Goal: Task Accomplishment & Management: Manage account settings

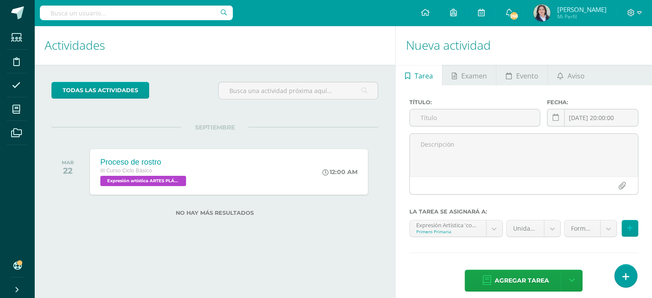
click at [379, 216] on div "todas las Actividades No tienes actividades Échale un vistazo a los demás perío…" at bounding box center [214, 154] width 361 height 179
click at [312, 238] on div "todas las Actividades No tienes actividades Échale un vistazo a los demás perío…" at bounding box center [214, 154] width 361 height 179
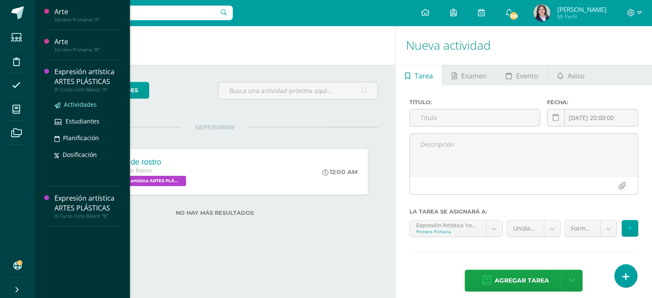
click at [77, 105] on span "Actividades" at bounding box center [80, 104] width 33 height 8
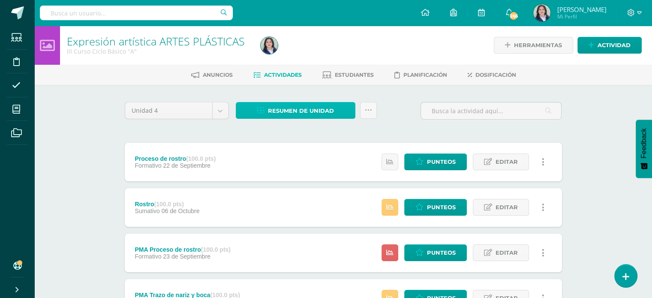
click at [301, 114] on span "Resumen de unidad" at bounding box center [301, 111] width 66 height 16
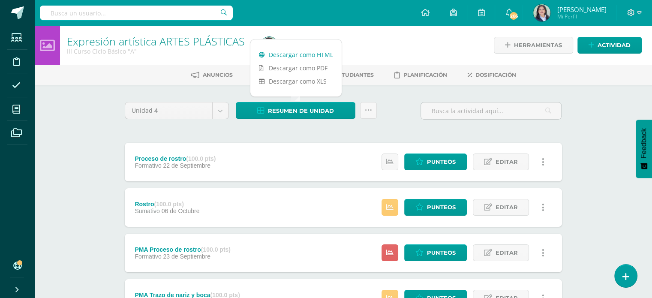
click at [304, 53] on link "Descargar como HTML" at bounding box center [295, 54] width 91 height 13
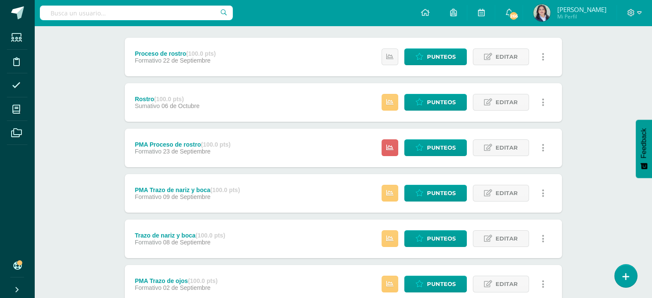
scroll to position [84, 0]
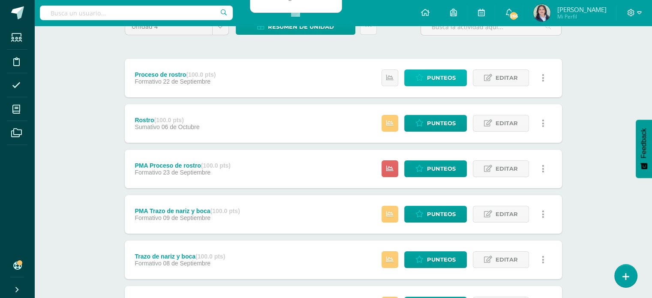
click at [439, 77] on span "Punteos" at bounding box center [441, 78] width 29 height 16
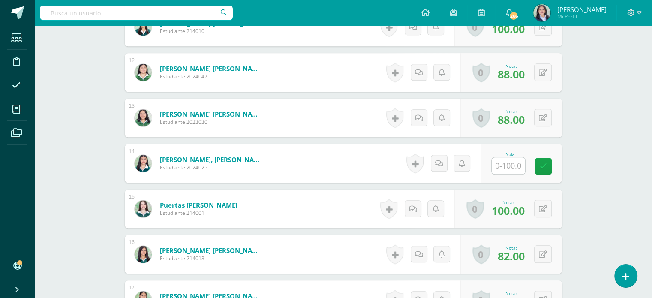
scroll to position [772, 0]
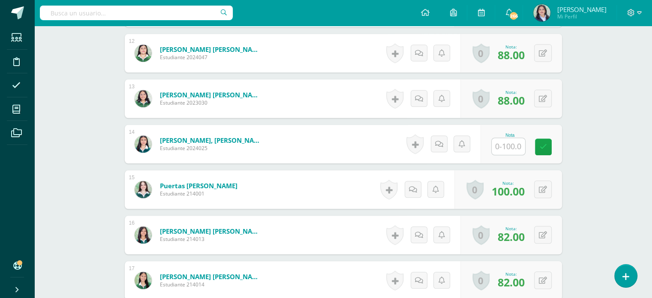
click at [509, 145] on input "text" at bounding box center [508, 146] width 33 height 17
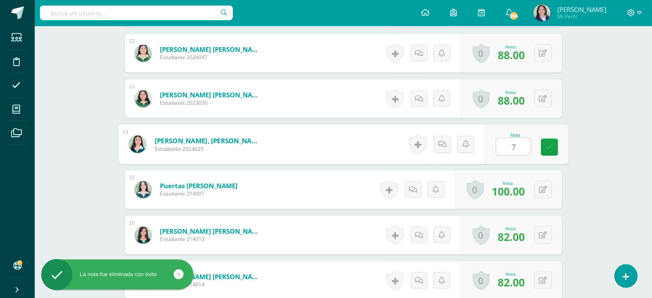
type input "76"
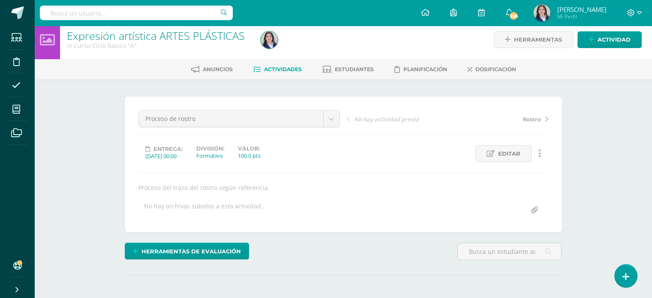
scroll to position [0, 0]
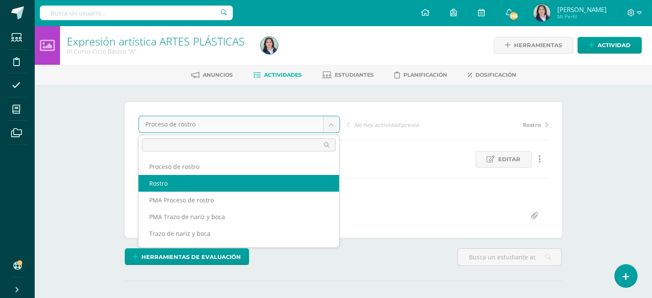
select select "/dashboard/teacher/grade-activity/264450/"
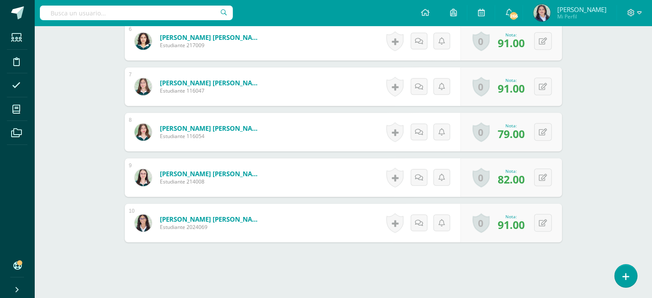
scroll to position [551, 0]
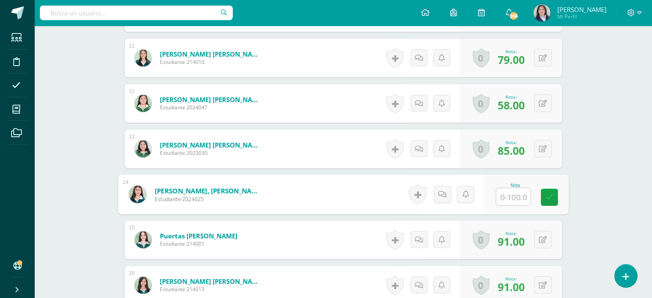
click at [509, 193] on input "text" at bounding box center [513, 196] width 34 height 17
type input "52"
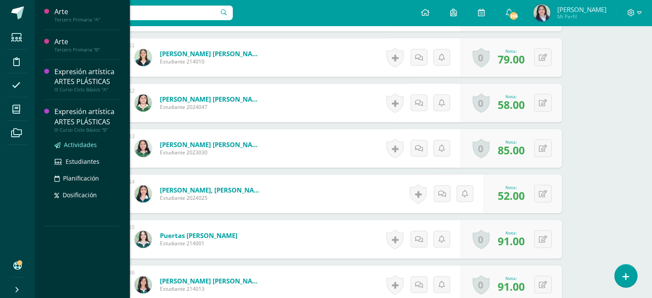
click at [80, 142] on span "Actividades" at bounding box center [80, 145] width 33 height 8
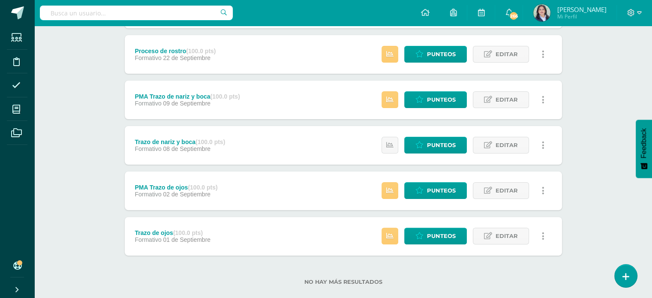
scroll to position [213, 0]
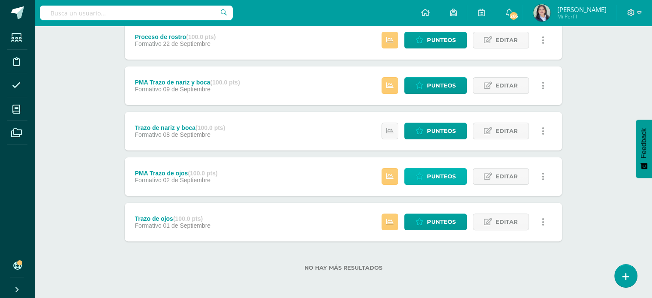
click at [423, 177] on icon at bounding box center [420, 176] width 8 height 7
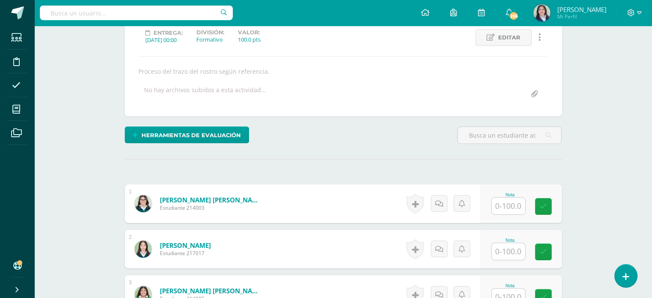
scroll to position [257, 0]
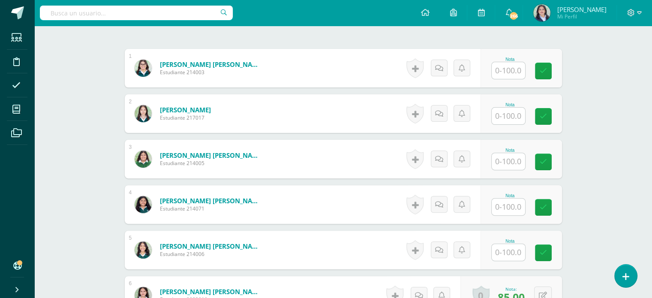
click at [515, 207] on input "text" at bounding box center [508, 207] width 33 height 17
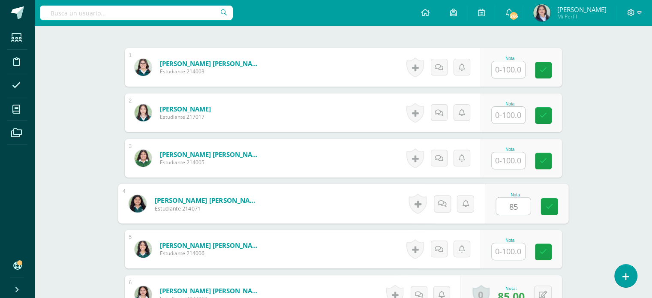
type input "85"
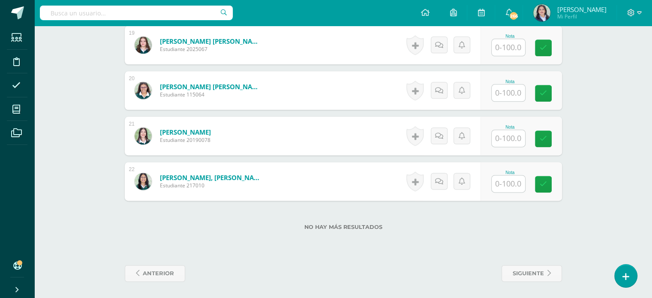
scroll to position [1099, 0]
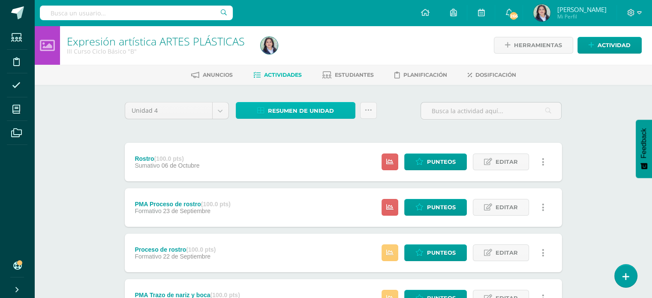
click at [307, 108] on span "Resumen de unidad" at bounding box center [301, 111] width 66 height 16
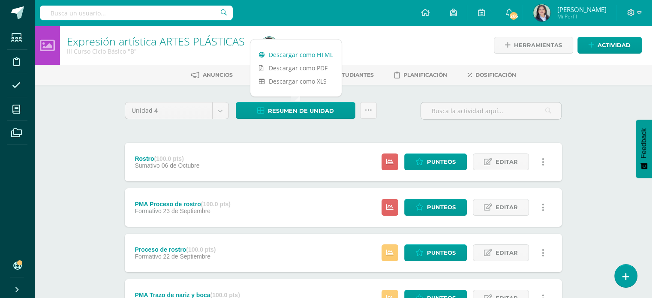
click at [297, 53] on link "Descargar como HTML" at bounding box center [295, 54] width 91 height 13
click at [447, 155] on span "Punteos" at bounding box center [441, 162] width 29 height 16
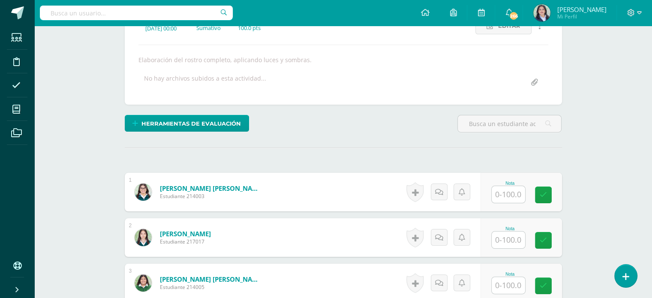
scroll to position [148, 0]
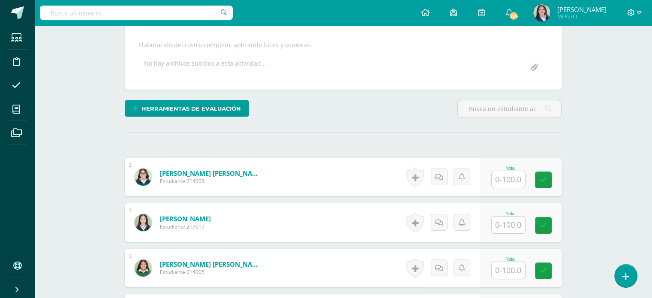
click at [510, 180] on input "text" at bounding box center [508, 179] width 33 height 17
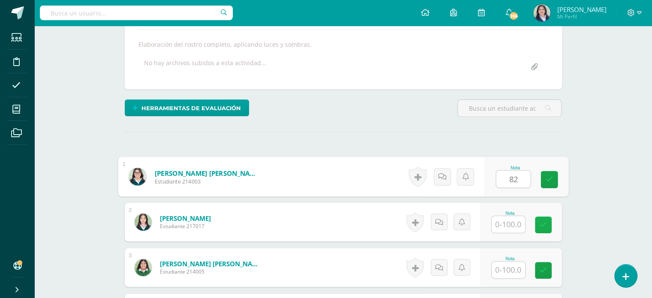
type input "82"
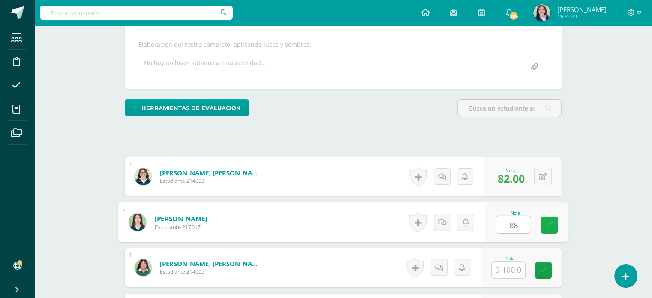
type input "88"
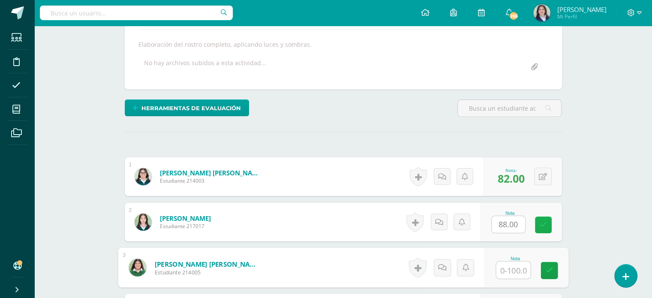
scroll to position [149, 0]
type input "94"
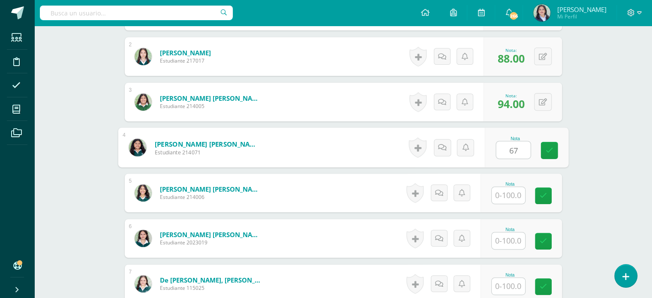
type input "67"
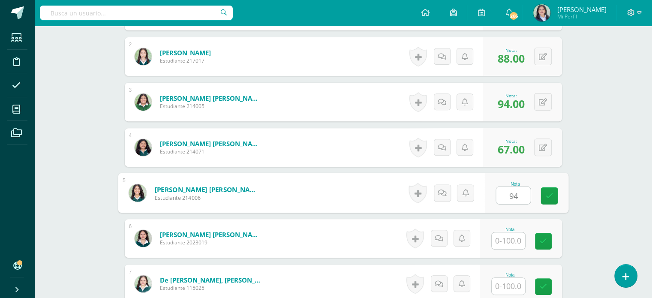
type input "94"
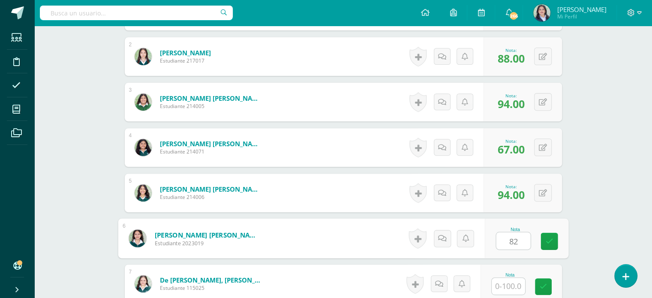
type input "82"
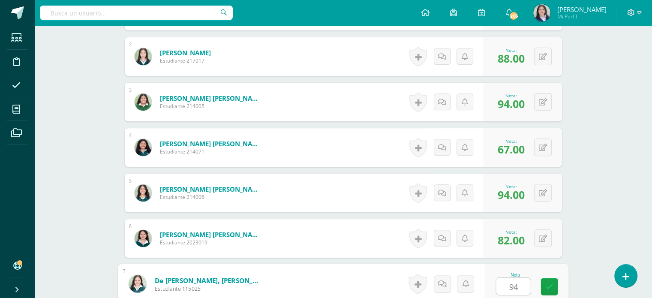
type input "94"
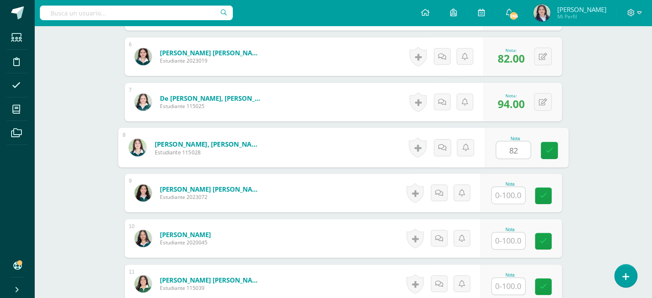
type input "82"
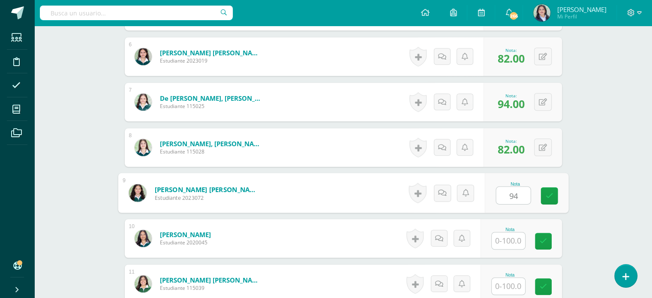
type input "94"
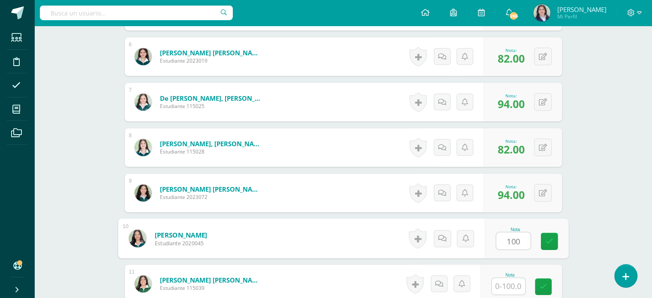
type input "100"
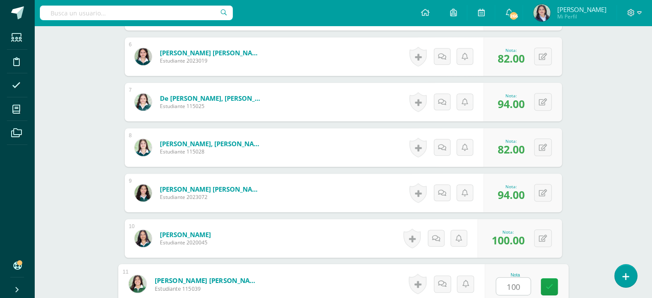
type input "100"
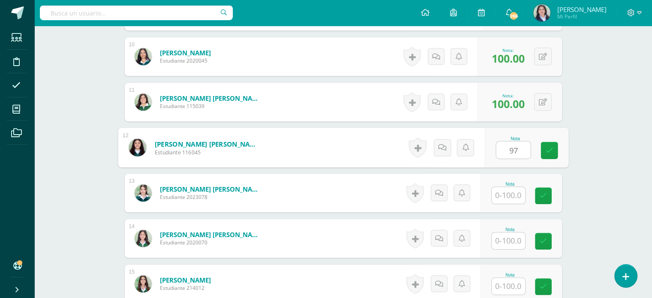
type input "97"
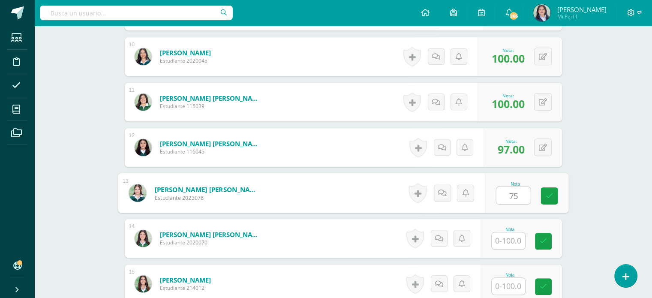
type input "75"
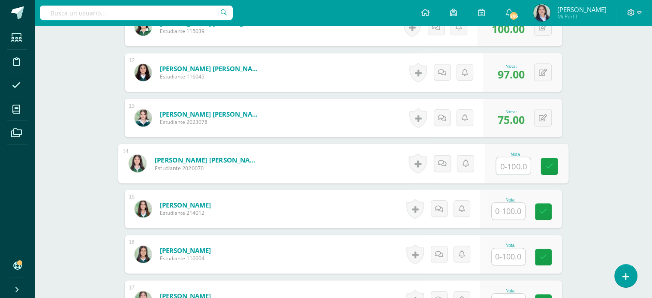
scroll to position [764, 0]
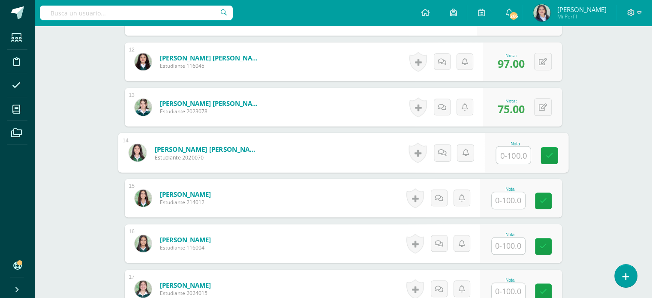
click at [517, 204] on input "text" at bounding box center [508, 200] width 33 height 17
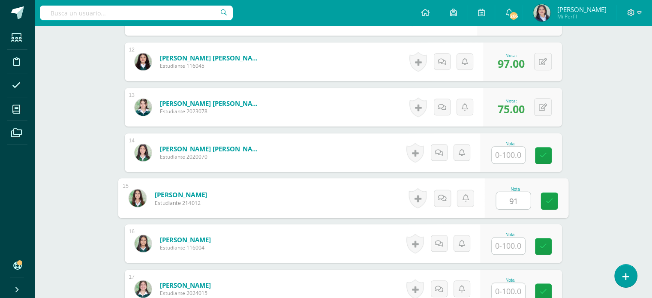
type input "91"
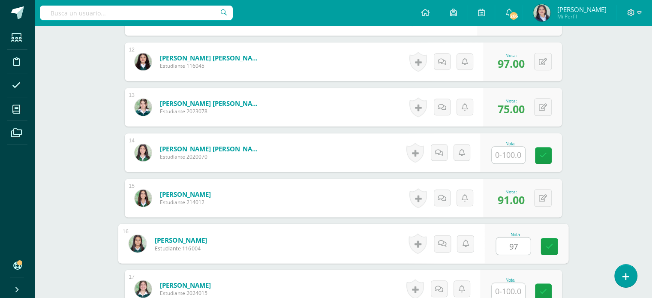
type input "97"
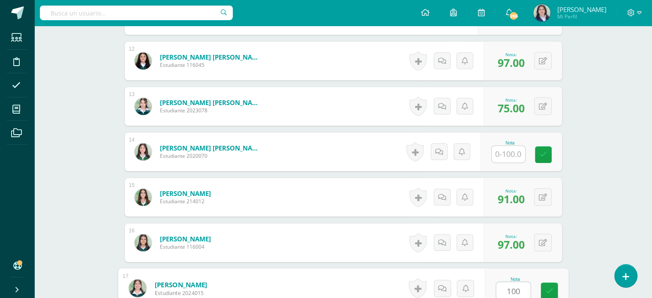
type input "100"
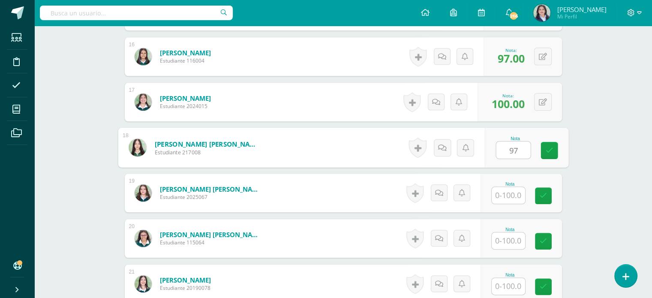
type input "97"
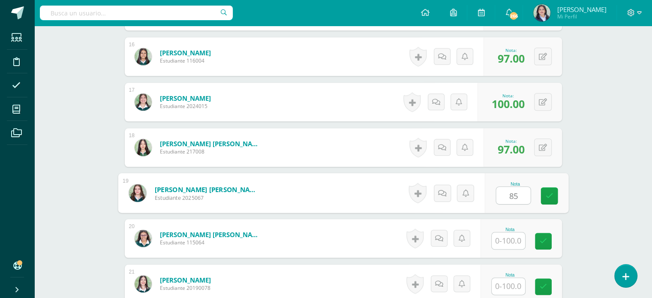
type input "85"
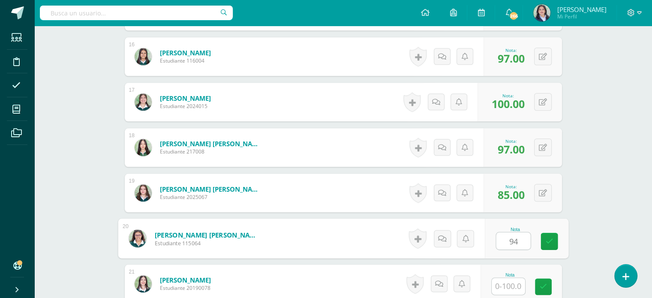
type input "94"
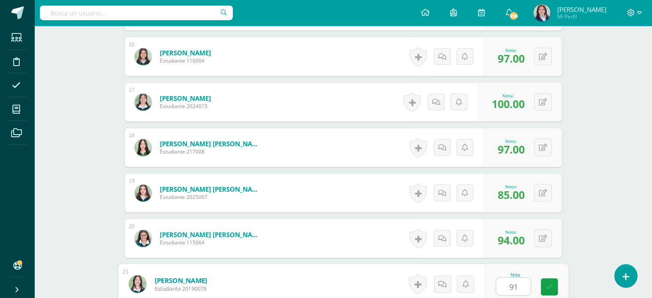
type input "91"
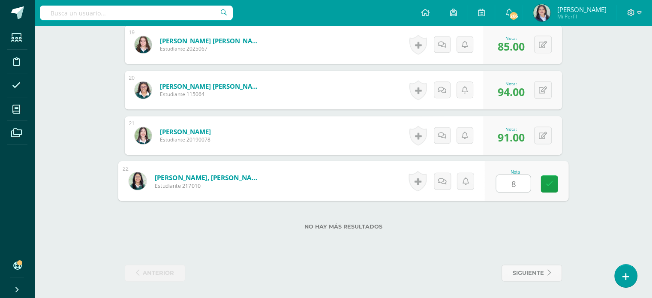
type input "85"
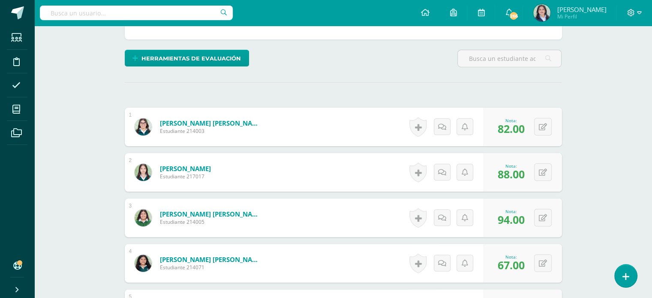
scroll to position [0, 0]
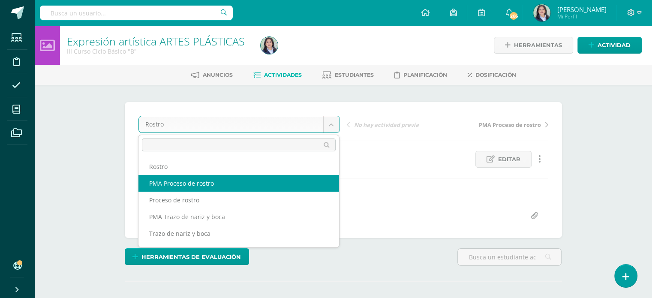
select select "/dashboard/teacher/grade-activity/264456/"
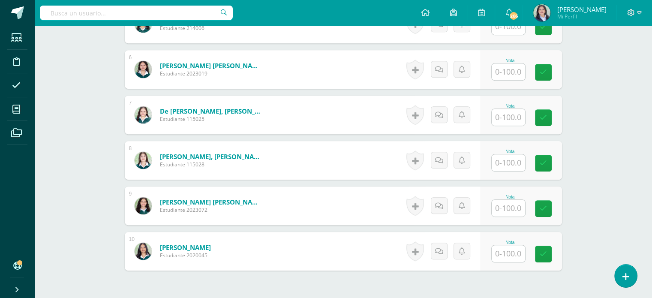
scroll to position [491, 0]
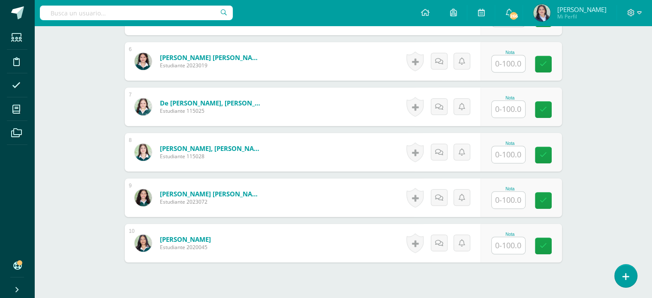
click at [511, 153] on input "text" at bounding box center [508, 154] width 33 height 17
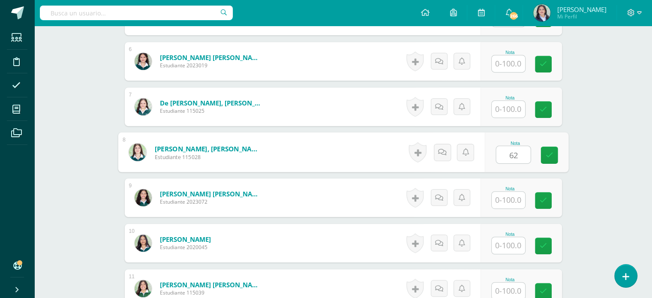
scroll to position [492, 0]
type input "62"
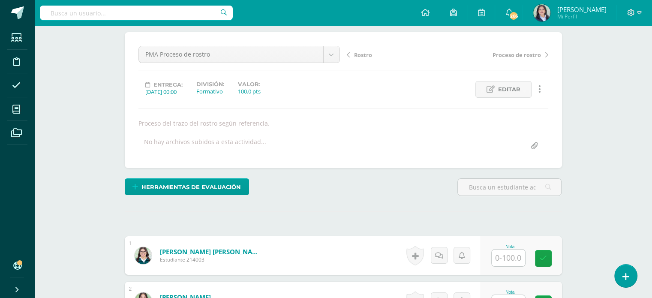
scroll to position [0, 0]
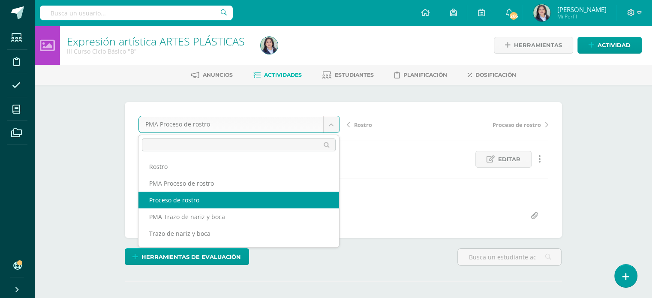
select select "/dashboard/teacher/grade-activity/264455/"
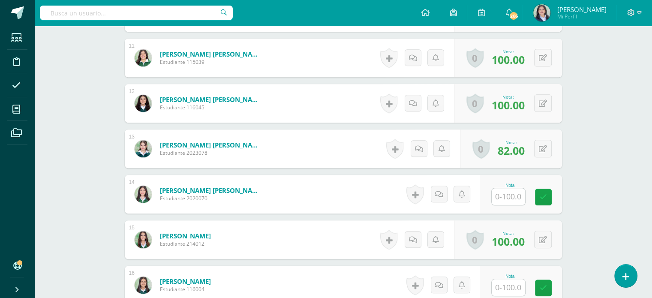
scroll to position [723, 0]
click at [516, 200] on input "text" at bounding box center [508, 196] width 33 height 17
type input "0"
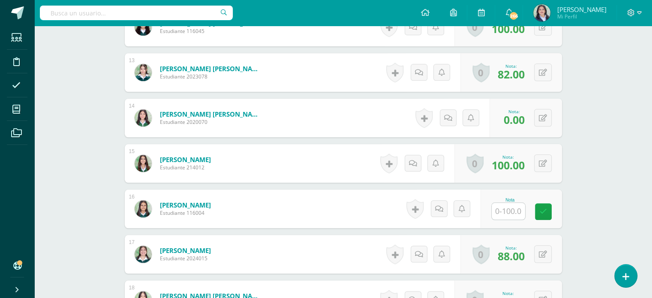
scroll to position [808, 0]
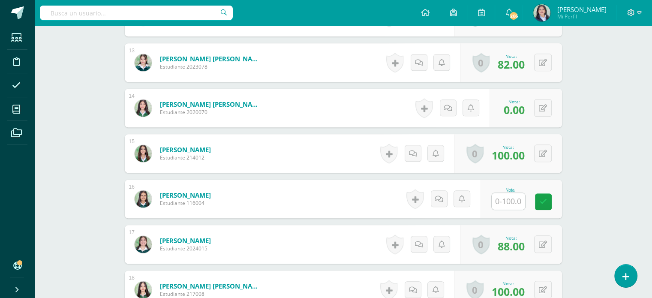
click at [503, 202] on input "text" at bounding box center [508, 201] width 33 height 17
type input "100"
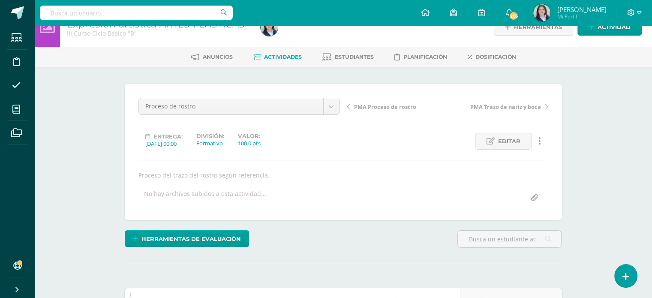
scroll to position [0, 0]
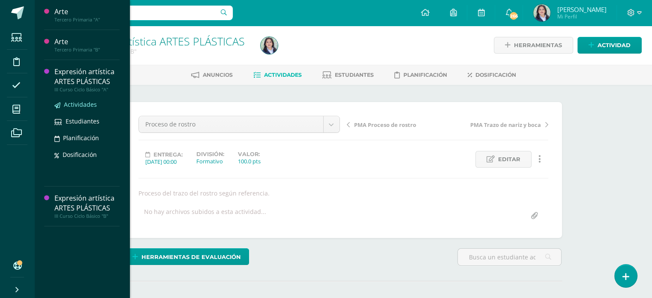
click at [84, 103] on span "Actividades" at bounding box center [80, 104] width 33 height 8
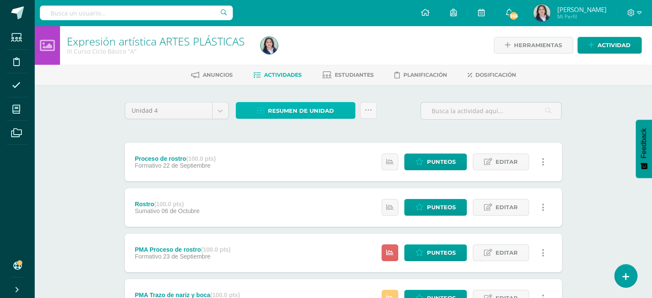
click at [307, 116] on span "Resumen de unidad" at bounding box center [301, 111] width 66 height 16
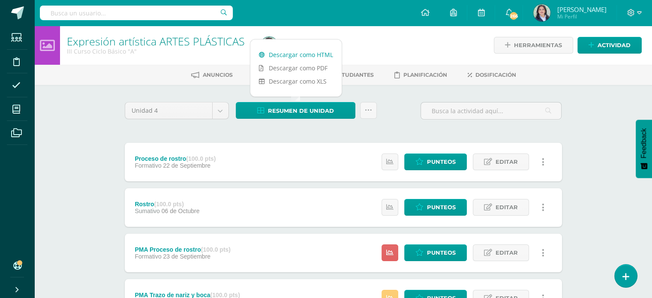
click at [316, 55] on link "Descargar como HTML" at bounding box center [295, 54] width 91 height 13
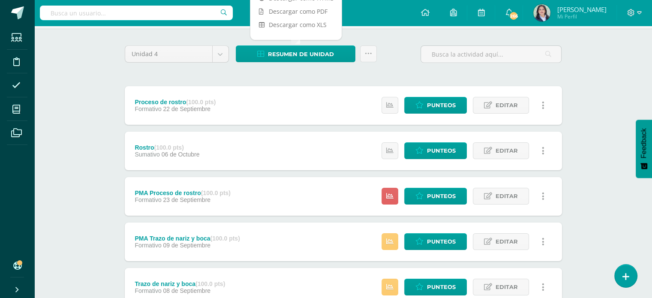
scroll to position [74, 0]
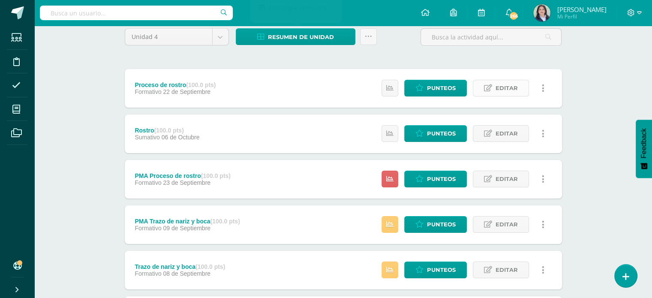
click at [506, 85] on span "Editar" at bounding box center [507, 88] width 22 height 16
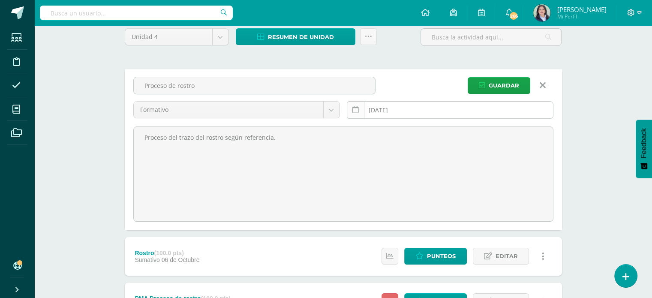
click at [355, 111] on icon at bounding box center [355, 109] width 6 height 7
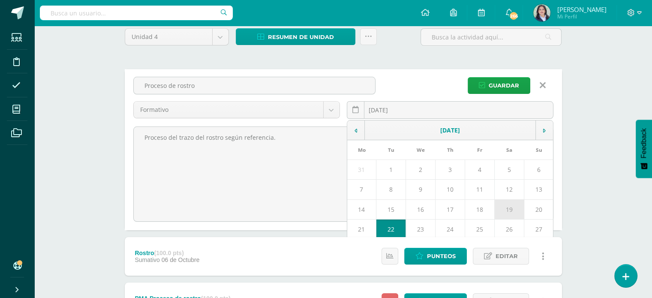
click at [511, 207] on td "19" at bounding box center [510, 209] width 30 height 20
type input "[DATE]"
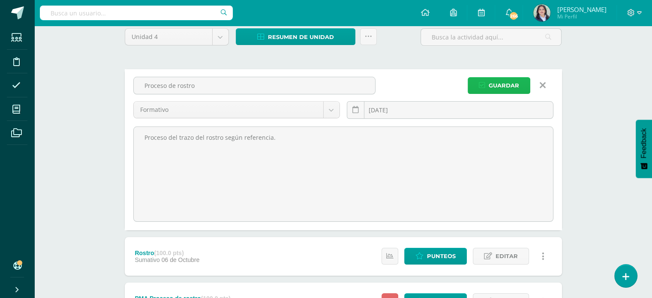
click at [506, 90] on span "Guardar" at bounding box center [504, 86] width 30 height 16
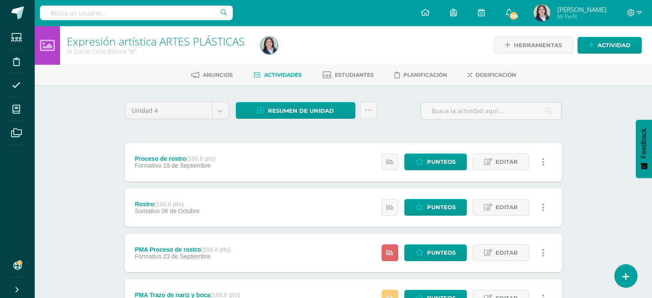
click at [594, 136] on div "Expresión artística ARTES PLÁSTICAS III Curso Ciclo Básico "A" Herramientas Det…" at bounding box center [343, 268] width 618 height 485
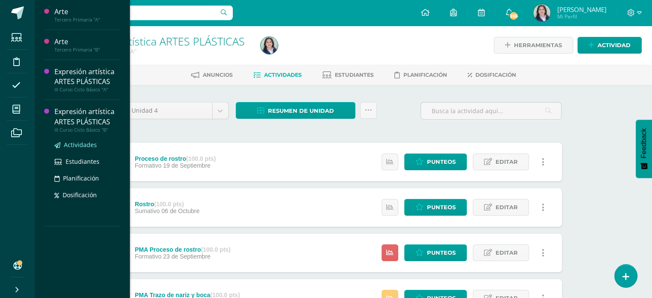
click at [81, 146] on span "Actividades" at bounding box center [80, 145] width 33 height 8
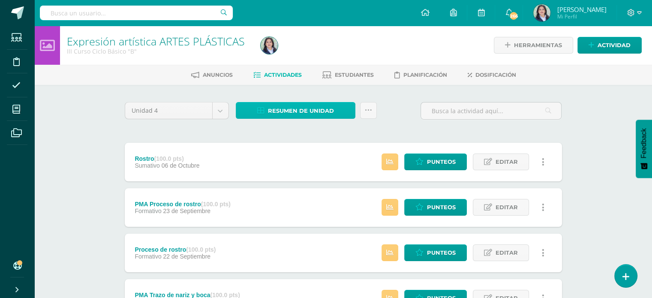
click at [280, 112] on span "Resumen de unidad" at bounding box center [301, 111] width 66 height 16
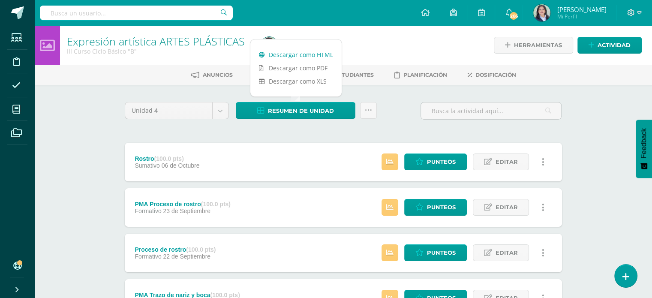
click at [300, 57] on link "Descargar como HTML" at bounding box center [295, 54] width 91 height 13
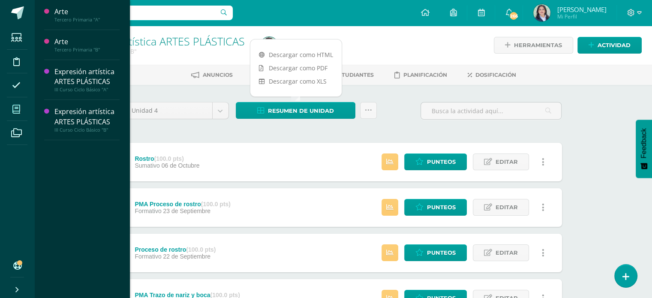
click at [21, 111] on span at bounding box center [16, 108] width 19 height 19
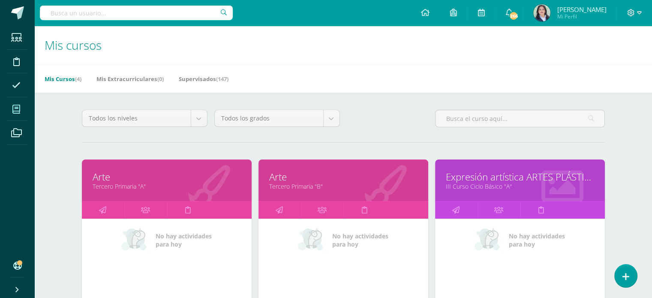
click at [426, 75] on div "Mis Cursos (4) Mis Extracurriculares (0) Supervisados (147)" at bounding box center [353, 79] width 638 height 28
click at [635, 156] on div "Mis cursos Mis Cursos (4) Mis Extracurriculares (0) Supervisados (147) Todos lo…" at bounding box center [343, 280] width 618 height 508
click at [207, 78] on link "Supervisados (147)" at bounding box center [204, 79] width 50 height 14
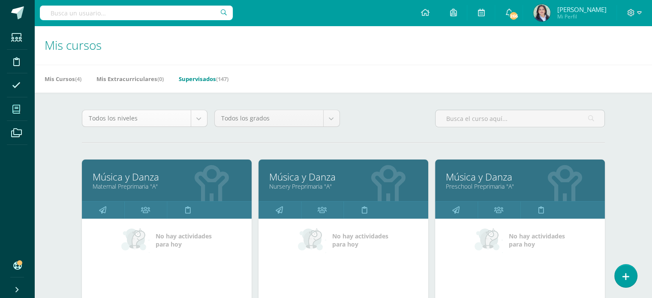
select select "5"
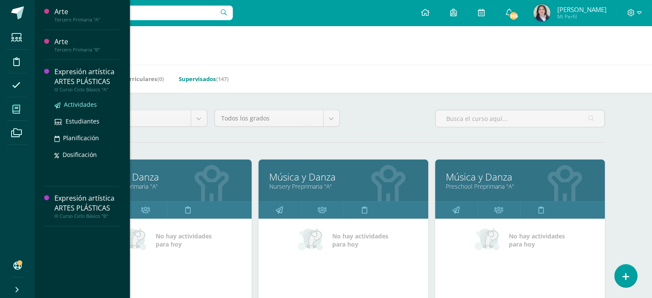
click at [76, 104] on span "Actividades" at bounding box center [80, 104] width 33 height 8
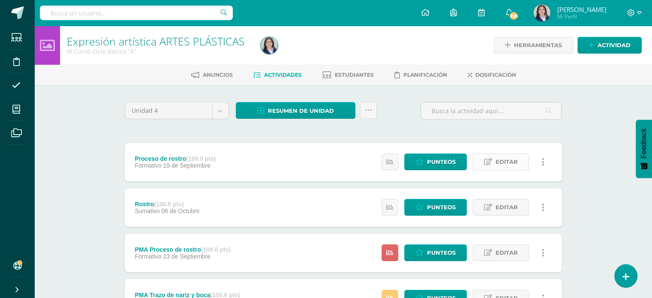
click at [502, 161] on span "Editar" at bounding box center [507, 162] width 22 height 16
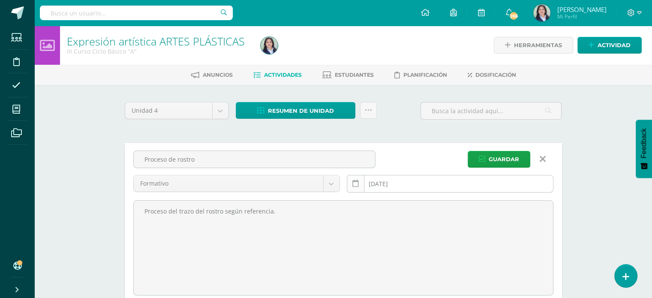
click at [358, 183] on icon at bounding box center [355, 183] width 6 height 7
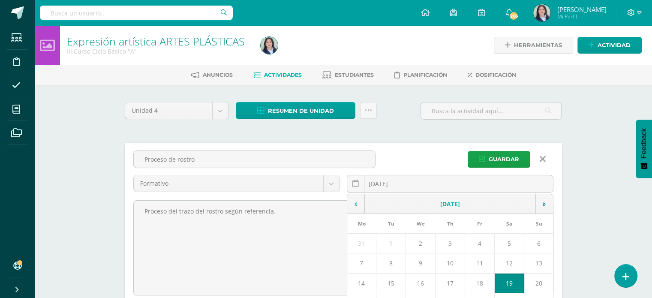
click at [474, 203] on td "September, 2026" at bounding box center [449, 204] width 171 height 20
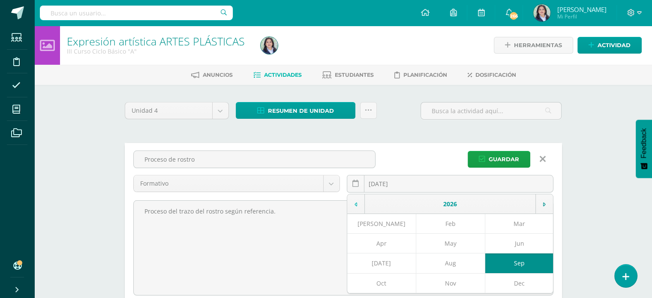
click at [357, 203] on td at bounding box center [356, 204] width 18 height 20
click at [518, 262] on td "Sep" at bounding box center [519, 263] width 69 height 20
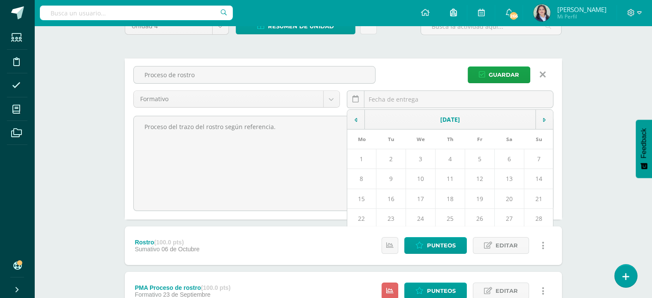
scroll to position [86, 0]
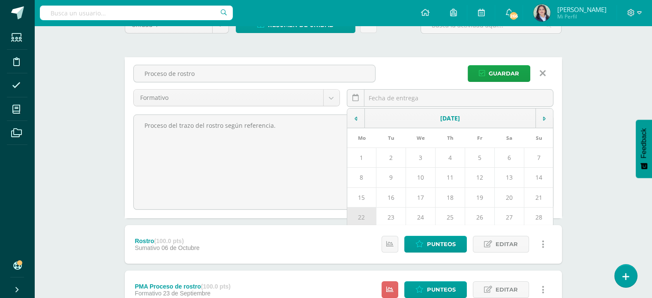
click at [367, 214] on td "22" at bounding box center [361, 217] width 29 height 20
type input "2025-09-22"
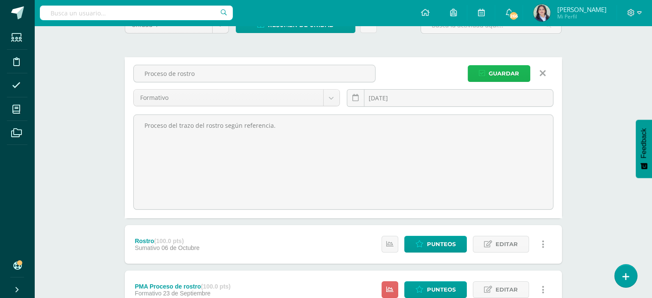
click at [511, 74] on span "Guardar" at bounding box center [504, 74] width 30 height 16
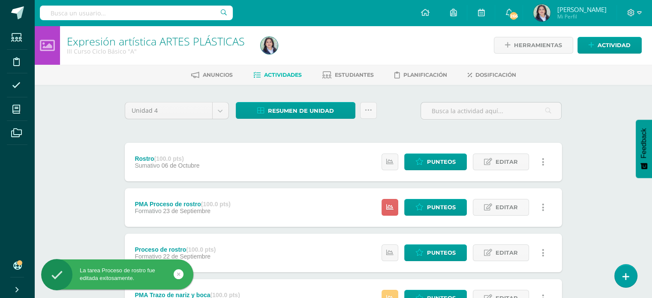
click at [611, 182] on div "Expresión artística ARTES PLÁSTICAS III Curso Ciclo Básico "A" Herramientas Det…" at bounding box center [343, 268] width 618 height 485
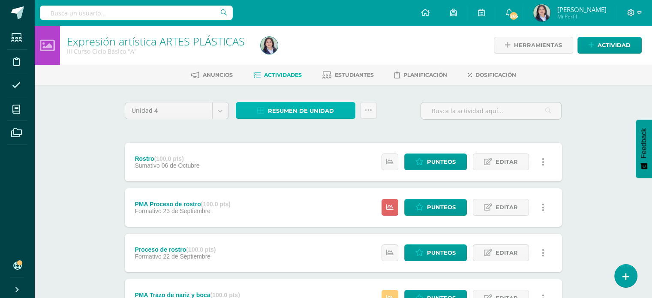
click at [290, 109] on span "Resumen de unidad" at bounding box center [301, 111] width 66 height 16
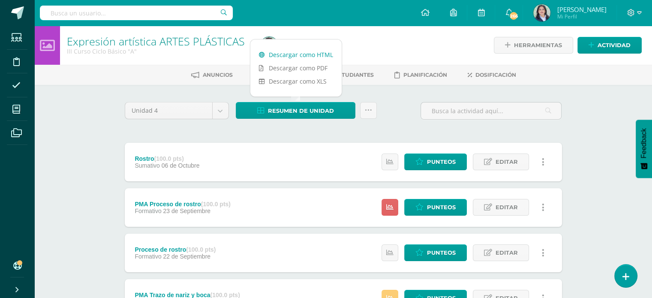
click at [298, 58] on link "Descargar como HTML" at bounding box center [295, 54] width 91 height 13
drag, startPoint x: 596, startPoint y: 155, endPoint x: 546, endPoint y: 2, distance: 160.6
click at [596, 155] on div "Expresión artística ARTES PLÁSTICAS III Curso Ciclo Básico "A" Herramientas Det…" at bounding box center [343, 268] width 618 height 485
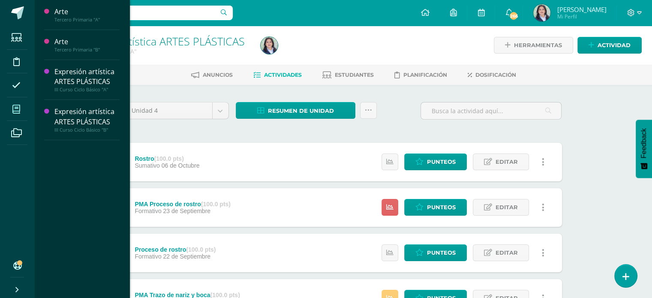
click at [15, 108] on icon at bounding box center [16, 109] width 8 height 9
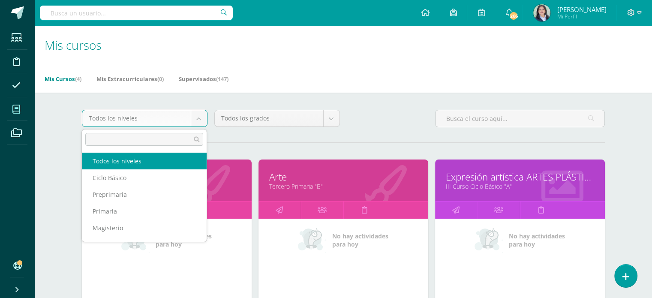
click at [202, 120] on body "Estudiantes Disciplina Asistencia Mis cursos Archivos Soporte Ayuda Reportar un…" at bounding box center [326, 267] width 652 height 534
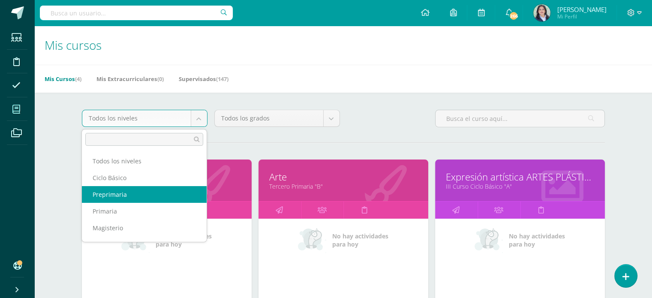
select select "5"
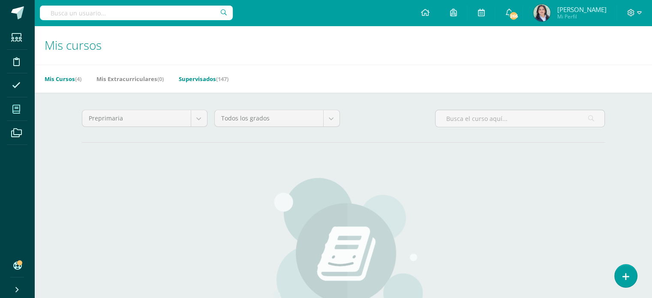
click at [208, 81] on link "Supervisados (147)" at bounding box center [204, 79] width 50 height 14
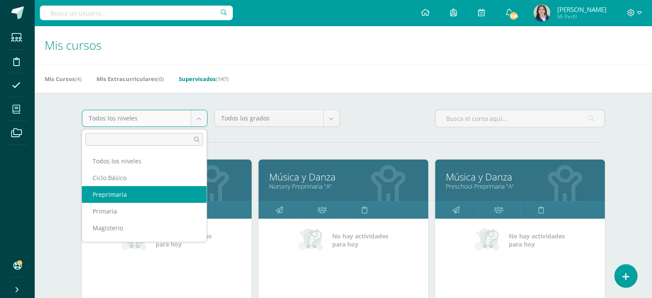
select select "5"
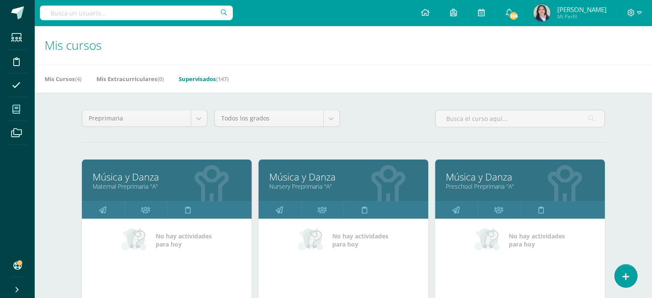
click at [386, 121] on div "Preprimaria Todos los niveles Ciclo Básico Preprimaria Primaria Magisterio Bach…" at bounding box center [343, 122] width 530 height 24
click at [101, 211] on icon at bounding box center [102, 210] width 7 height 17
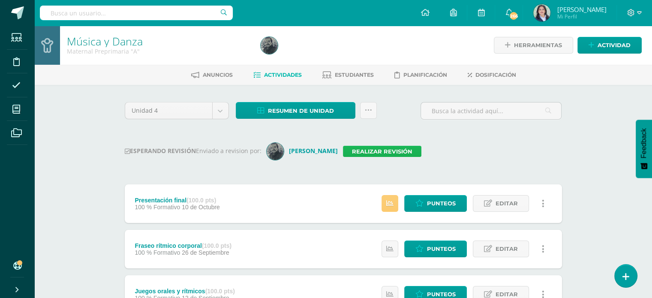
click at [360, 147] on link "Realizar revisión" at bounding box center [382, 151] width 78 height 11
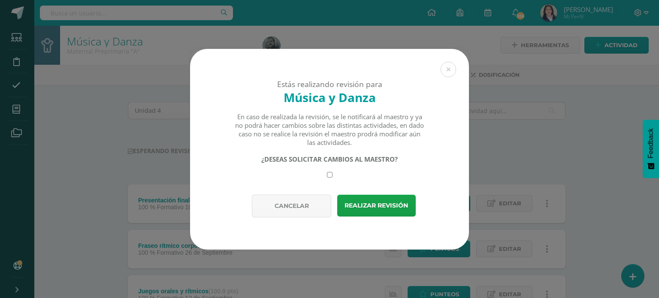
click at [513, 150] on div "Estás realizando revisión para Música y Danza En caso de realizada la revisión,…" at bounding box center [329, 149] width 652 height 201
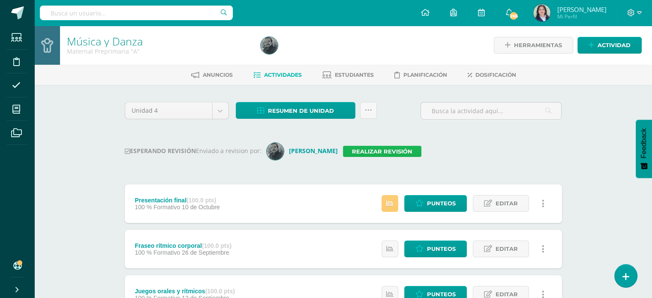
click at [366, 153] on link "Realizar revisión" at bounding box center [382, 151] width 78 height 11
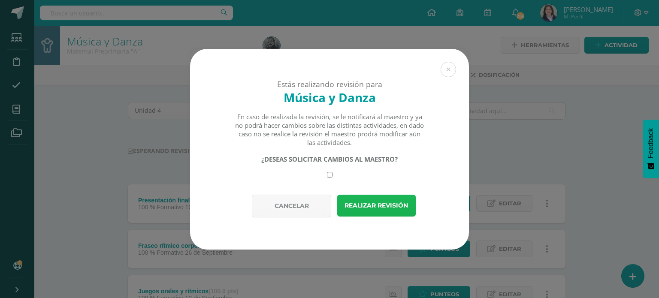
click at [386, 207] on button "Realizar revisión" at bounding box center [376, 206] width 78 height 22
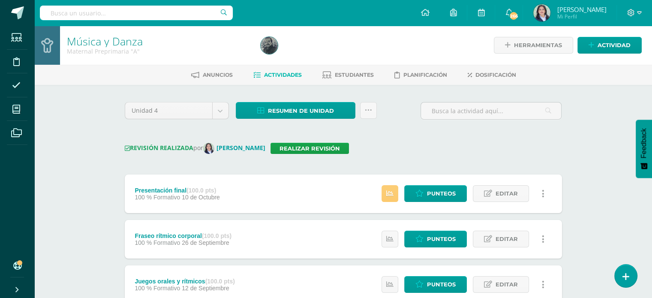
click at [401, 53] on div at bounding box center [355, 45] width 197 height 39
click at [314, 113] on span "Resumen de unidad" at bounding box center [301, 111] width 66 height 16
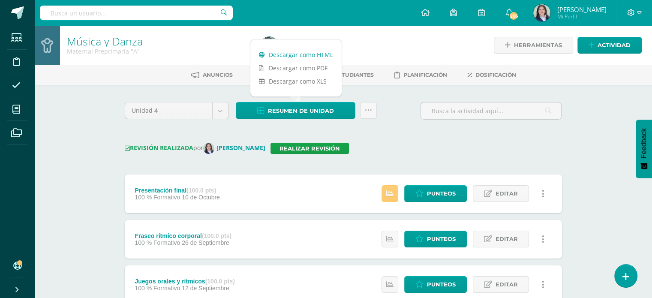
click at [302, 57] on link "Descargar como HTML" at bounding box center [295, 54] width 91 height 13
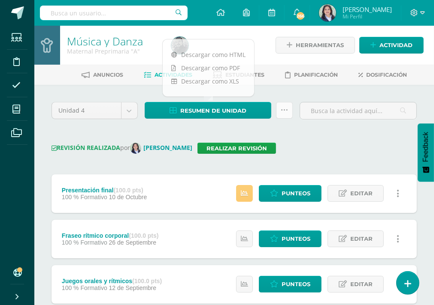
click at [285, 108] on icon at bounding box center [283, 110] width 7 height 7
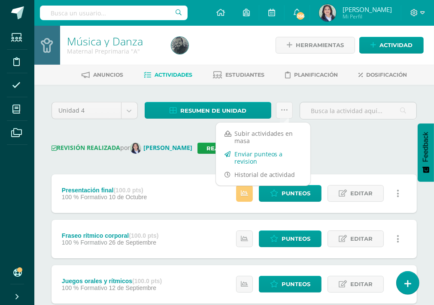
click at [270, 156] on link "Enviar punteos a revision" at bounding box center [263, 158] width 94 height 21
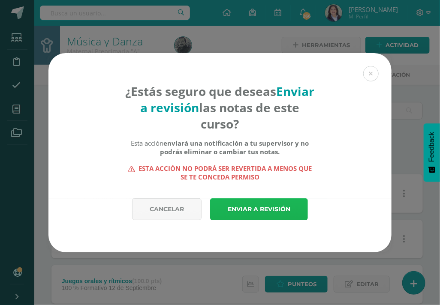
click at [257, 202] on link "Enviar a revisión" at bounding box center [259, 210] width 98 height 22
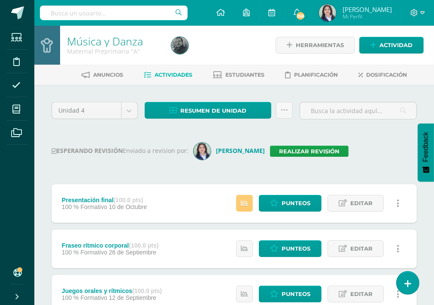
click at [66, 13] on input "text" at bounding box center [114, 13] width 148 height 15
type input "nursery"
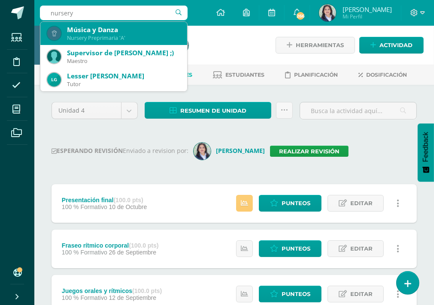
click at [75, 28] on div "Música y Danza" at bounding box center [123, 29] width 113 height 9
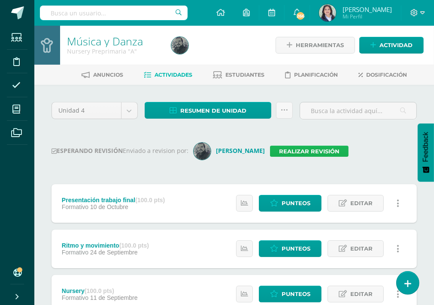
click at [280, 146] on link "Realizar revisión" at bounding box center [309, 151] width 78 height 11
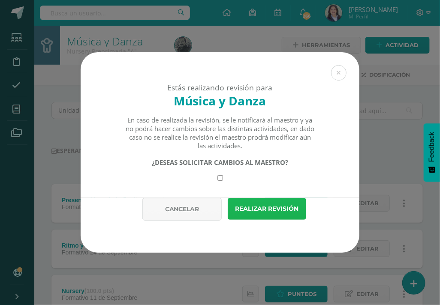
click at [259, 214] on button "Realizar revisión" at bounding box center [267, 209] width 78 height 22
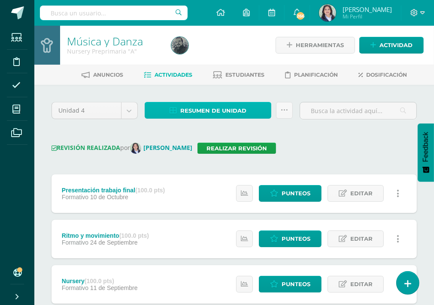
click at [250, 109] on link "Resumen de unidad" at bounding box center [208, 110] width 126 height 17
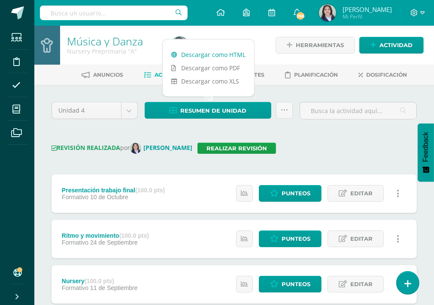
click at [232, 55] on link "Descargar como HTML" at bounding box center [208, 54] width 91 height 13
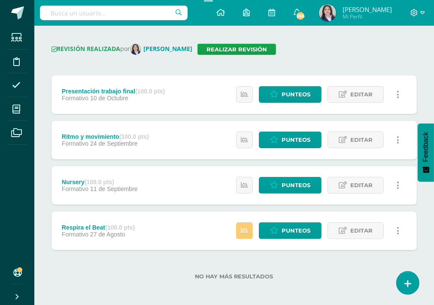
scroll to position [101, 0]
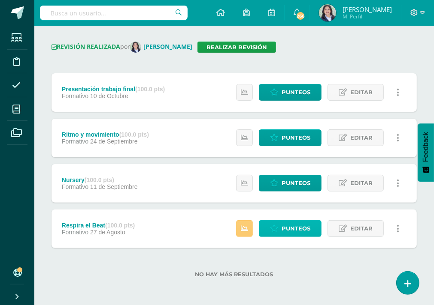
click at [301, 230] on span "Punteos" at bounding box center [295, 229] width 29 height 16
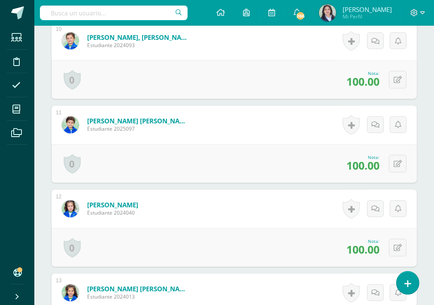
scroll to position [1201, 0]
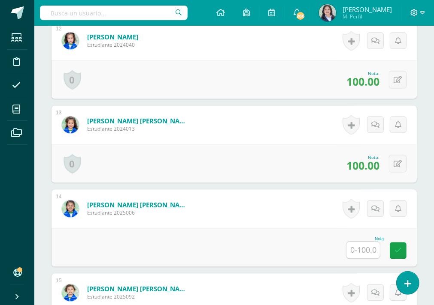
click at [363, 248] on input "text" at bounding box center [362, 250] width 33 height 17
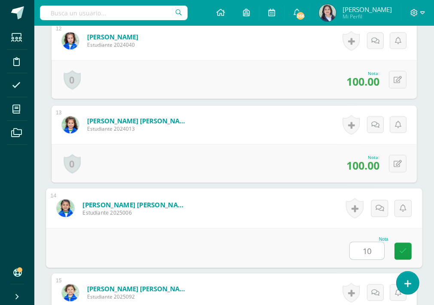
type input "100"
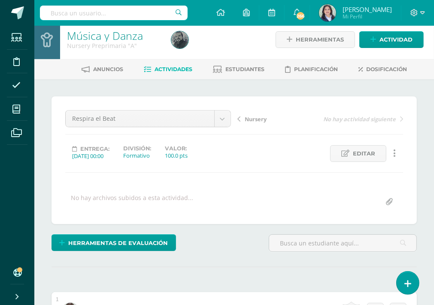
scroll to position [0, 0]
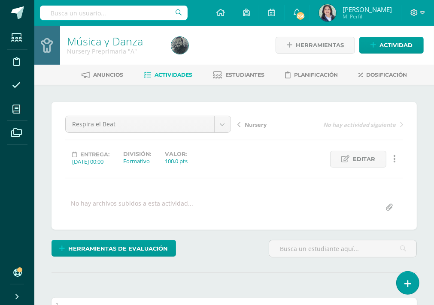
click at [96, 13] on input "text" at bounding box center [114, 13] width 148 height 15
type input "preschool A"
click at [99, 12] on input "preschool A" at bounding box center [114, 13] width 148 height 15
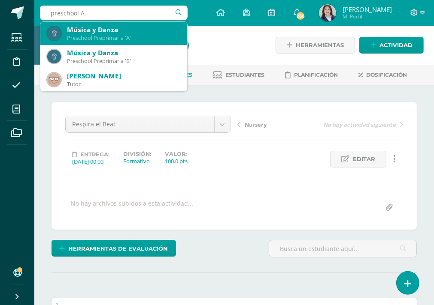
click at [112, 37] on div "Preschool Preprimaria 'A'" at bounding box center [123, 37] width 113 height 7
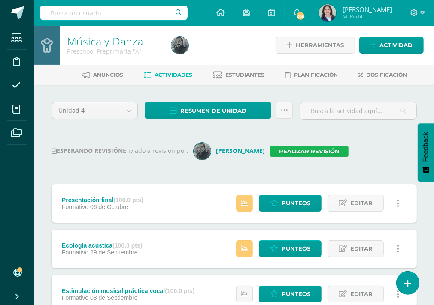
click at [292, 155] on link "Realizar revisión" at bounding box center [309, 151] width 78 height 11
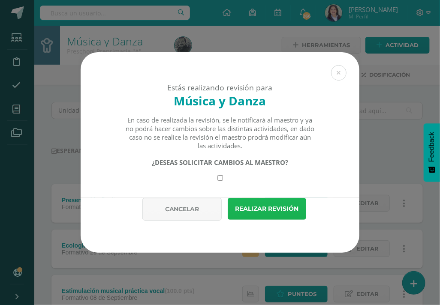
click at [286, 208] on button "Realizar revisión" at bounding box center [267, 209] width 78 height 22
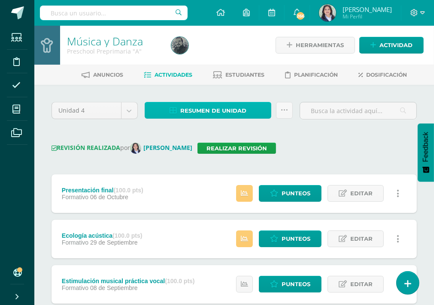
click at [225, 112] on span "Resumen de unidad" at bounding box center [213, 111] width 66 height 16
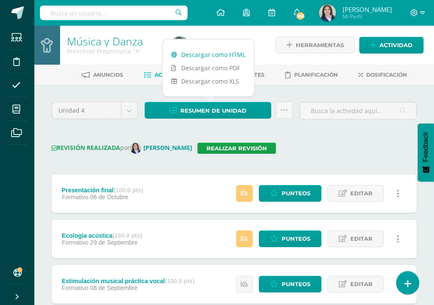
click at [218, 56] on link "Descargar como HTML" at bounding box center [208, 54] width 91 height 13
click at [284, 111] on icon at bounding box center [283, 110] width 7 height 7
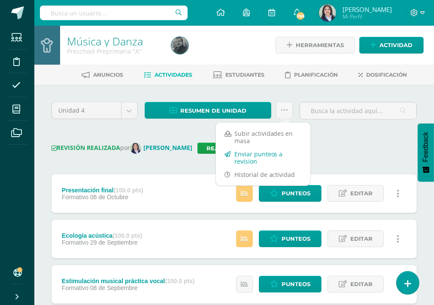
click at [248, 156] on link "Enviar punteos a revision" at bounding box center [263, 158] width 94 height 21
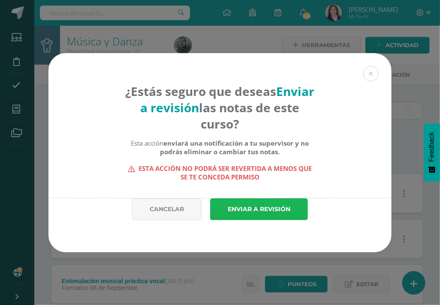
click at [250, 207] on link "Enviar a revisión" at bounding box center [259, 210] width 98 height 22
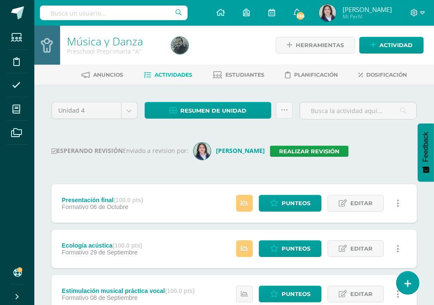
click at [114, 13] on input "text" at bounding box center [114, 13] width 148 height 15
type input "preschool B"
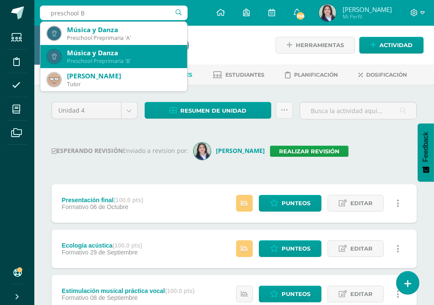
click at [96, 55] on div "Música y Danza" at bounding box center [123, 52] width 113 height 9
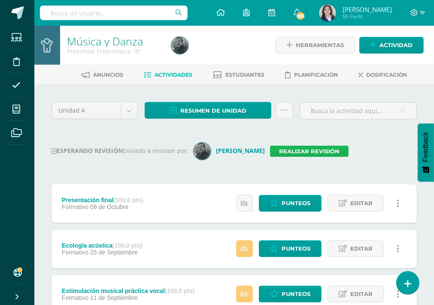
click at [279, 151] on link "Realizar revisión" at bounding box center [309, 151] width 78 height 11
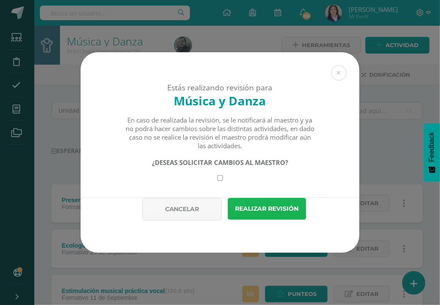
click at [269, 205] on button "Realizar revisión" at bounding box center [267, 209] width 78 height 22
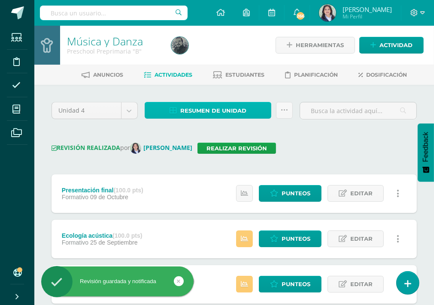
click at [185, 113] on span "Resumen de unidad" at bounding box center [213, 111] width 66 height 16
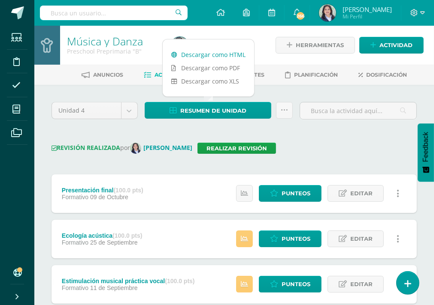
click at [201, 54] on link "Descargar como HTML" at bounding box center [208, 54] width 91 height 13
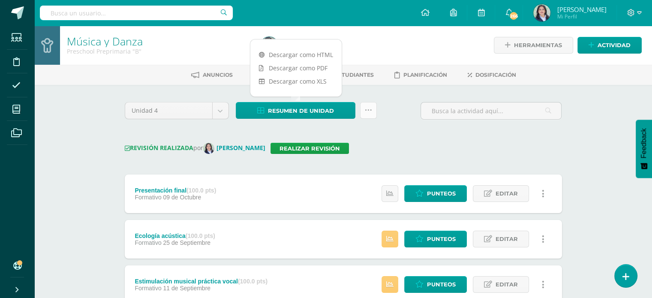
click at [368, 111] on icon at bounding box center [368, 110] width 7 height 7
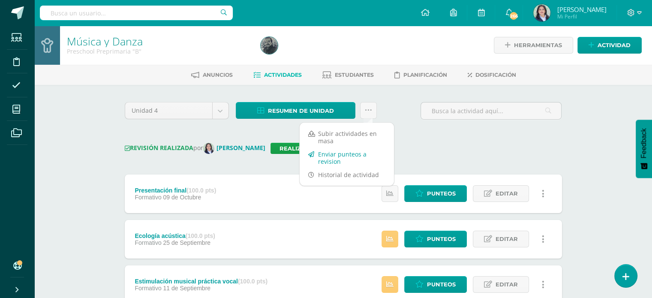
click at [355, 157] on link "Enviar punteos a revision" at bounding box center [347, 158] width 94 height 21
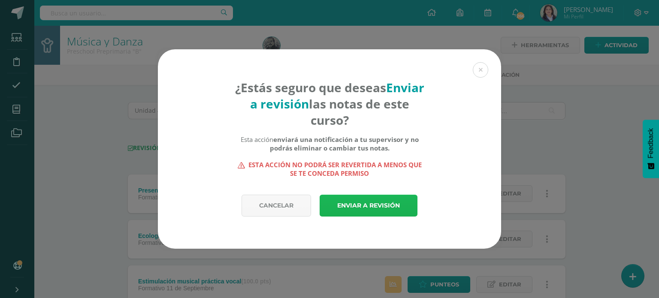
click at [376, 205] on link "Enviar a revisión" at bounding box center [368, 206] width 98 height 22
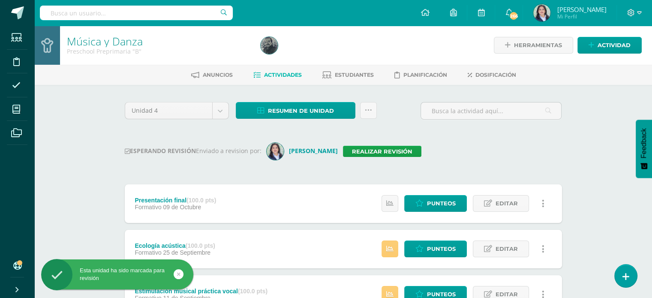
click at [132, 13] on input "text" at bounding box center [136, 13] width 193 height 15
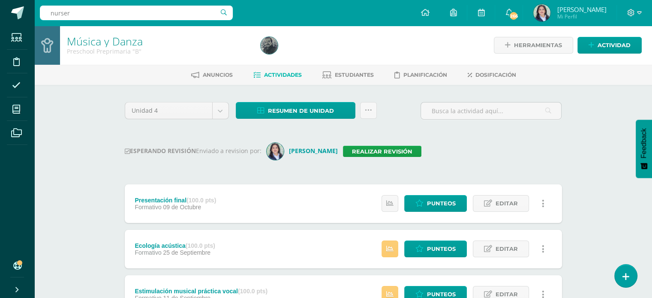
type input "nursery"
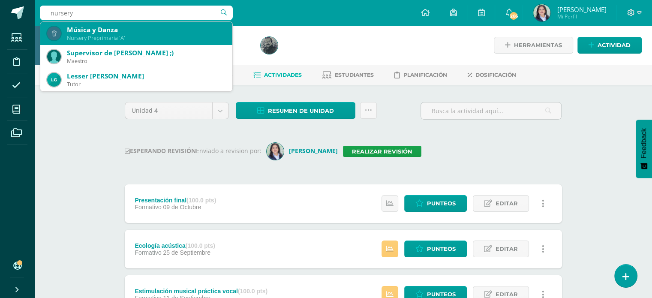
click at [105, 36] on div "Nursery Preprimaria 'A'" at bounding box center [146, 37] width 159 height 7
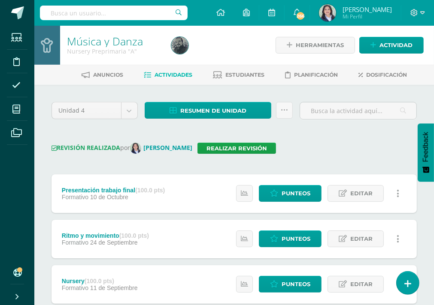
click at [232, 101] on div "Unidad 4 Unidad 1 Unidad 2 Unidad 3 Unidad 4 Resumen de unidad Descargar como H…" at bounding box center [233, 246] width 399 height 322
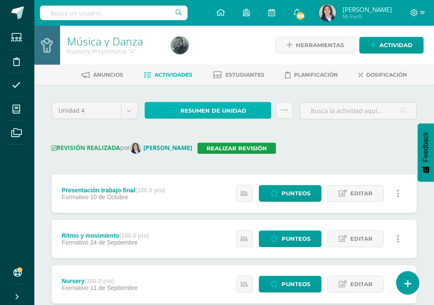
click at [233, 108] on span "Resumen de unidad" at bounding box center [213, 111] width 66 height 16
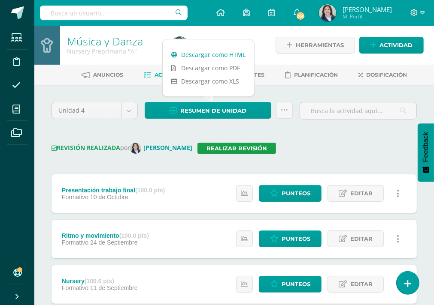
click at [209, 50] on link "Descargar como HTML" at bounding box center [208, 54] width 91 height 13
click at [286, 112] on icon at bounding box center [283, 110] width 7 height 7
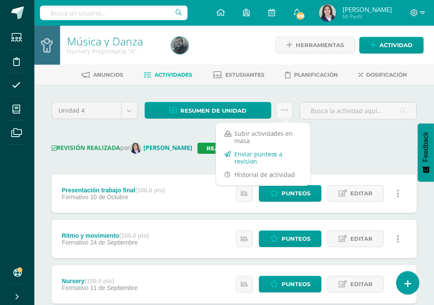
click at [256, 154] on link "Enviar punteos a revision" at bounding box center [263, 158] width 94 height 21
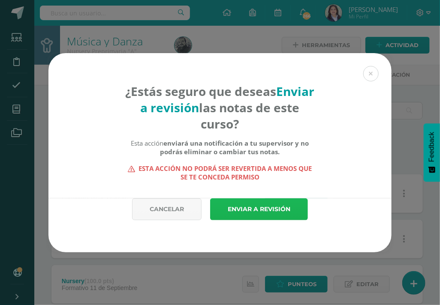
click at [261, 204] on link "Enviar a revisión" at bounding box center [259, 210] width 98 height 22
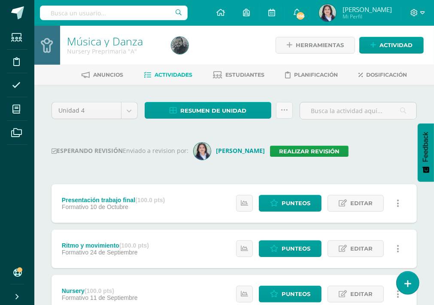
click at [66, 13] on input "text" at bounding box center [114, 13] width 148 height 15
type input "kinder"
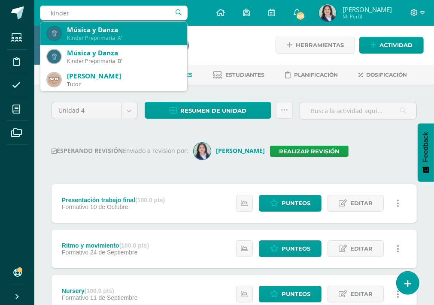
click at [99, 38] on div "Kinder Preprimaria 'A'" at bounding box center [123, 37] width 113 height 7
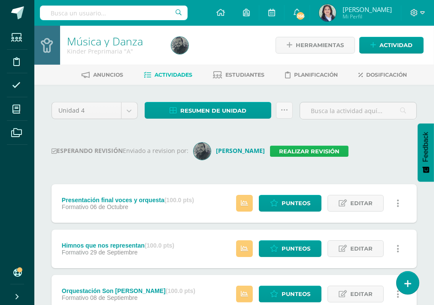
click at [282, 155] on link "Realizar revisión" at bounding box center [309, 151] width 78 height 11
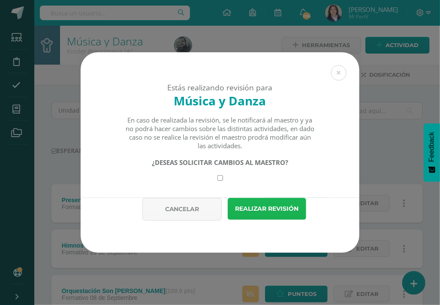
click at [277, 206] on button "Realizar revisión" at bounding box center [267, 209] width 78 height 22
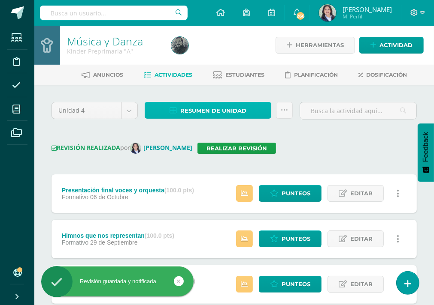
click at [206, 111] on span "Resumen de unidad" at bounding box center [213, 111] width 66 height 16
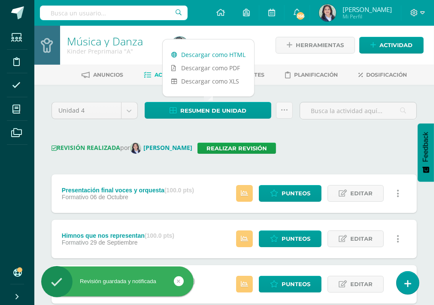
click at [213, 54] on link "Descargar como HTML" at bounding box center [208, 54] width 91 height 13
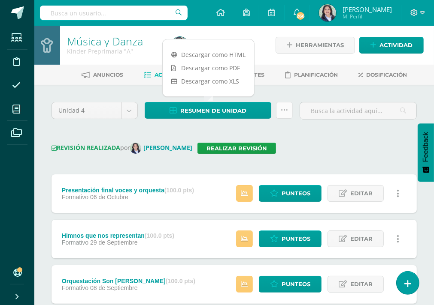
click at [284, 109] on icon at bounding box center [283, 110] width 7 height 7
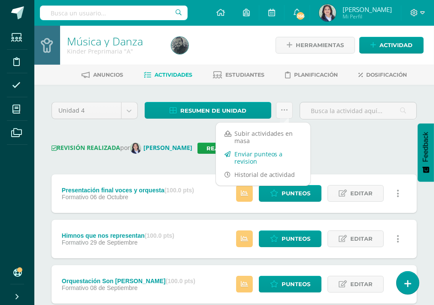
click at [244, 158] on link "Enviar punteos a revision" at bounding box center [263, 158] width 94 height 21
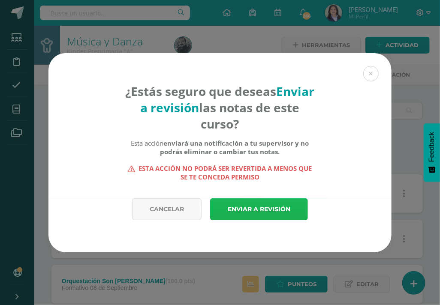
click at [242, 208] on link "Enviar a revisión" at bounding box center [259, 210] width 98 height 22
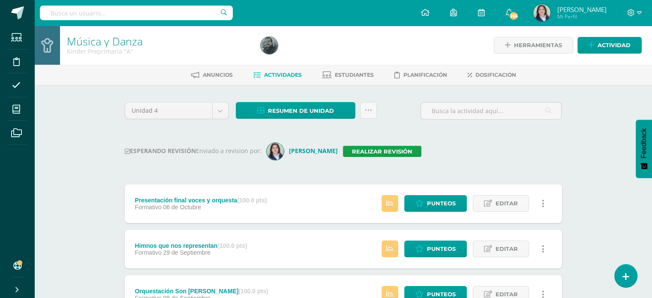
click at [163, 9] on input "text" at bounding box center [136, 13] width 193 height 15
type input "kinder"
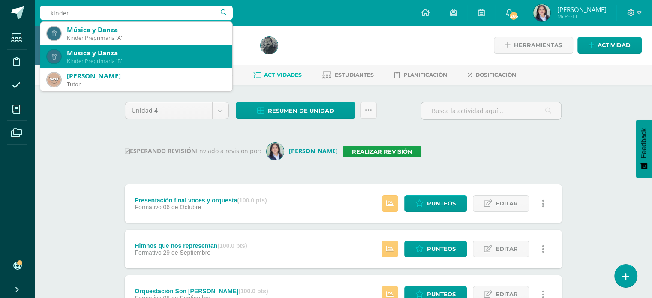
click at [117, 51] on div "Música y Danza" at bounding box center [146, 52] width 159 height 9
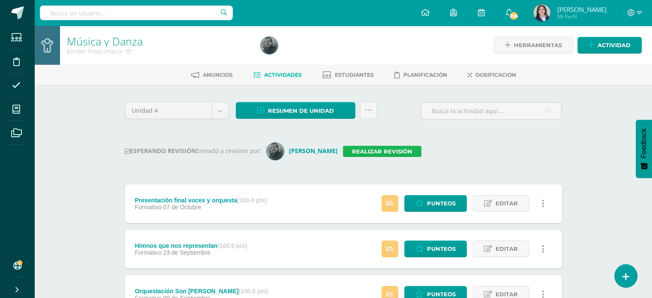
click at [362, 152] on link "Realizar revisión" at bounding box center [382, 151] width 78 height 11
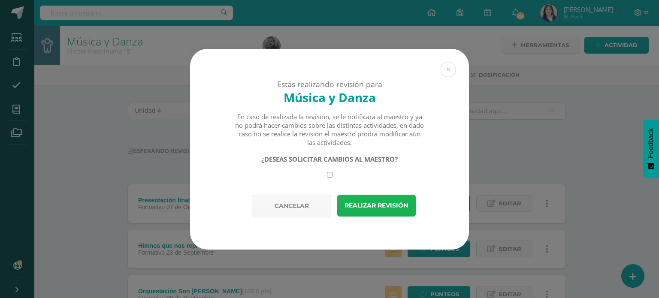
click at [358, 211] on button "Realizar revisión" at bounding box center [376, 206] width 78 height 22
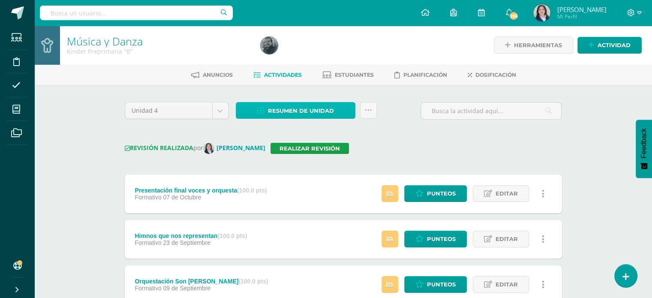
click at [321, 108] on span "Resumen de unidad" at bounding box center [301, 111] width 66 height 16
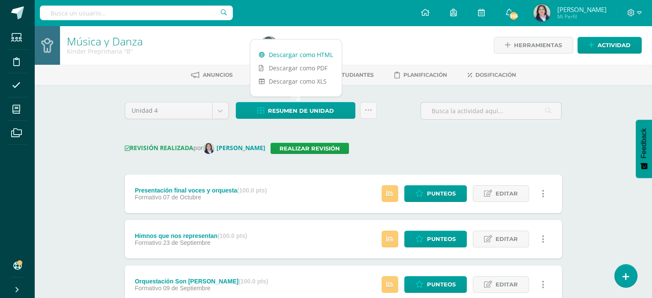
click at [305, 54] on link "Descargar como HTML" at bounding box center [295, 54] width 91 height 13
click at [366, 111] on icon at bounding box center [368, 110] width 7 height 7
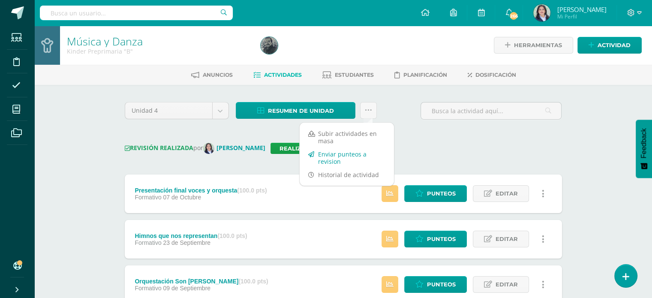
click at [331, 156] on link "Enviar punteos a revision" at bounding box center [347, 158] width 94 height 21
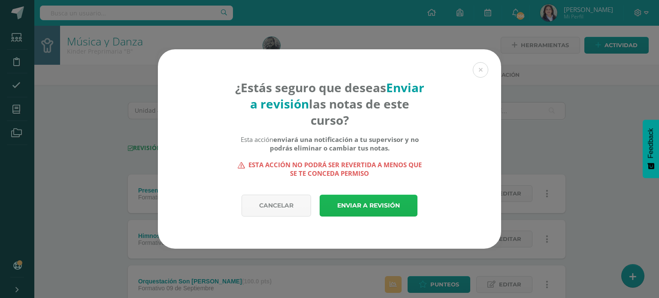
click at [354, 205] on link "Enviar a revisión" at bounding box center [368, 206] width 98 height 22
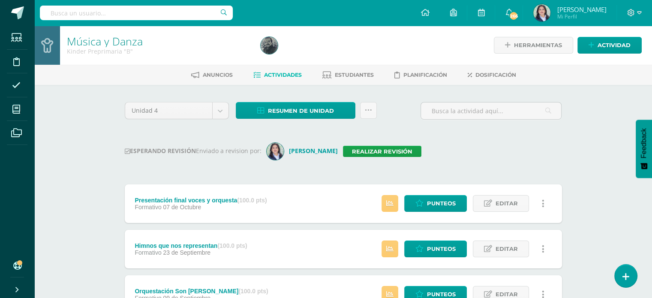
click at [146, 11] on input "text" at bounding box center [136, 13] width 193 height 15
type input "preparatoria"
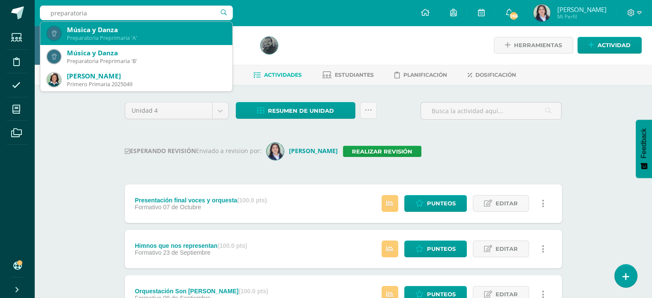
click at [124, 37] on div "Preparatoria Preprimaria 'A'" at bounding box center [146, 37] width 159 height 7
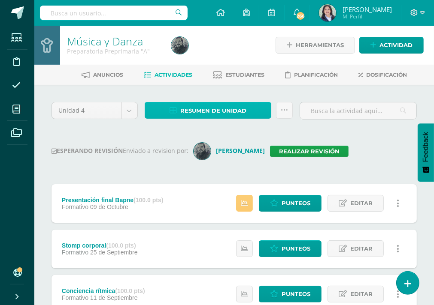
click at [204, 111] on span "Resumen de unidad" at bounding box center [213, 111] width 66 height 16
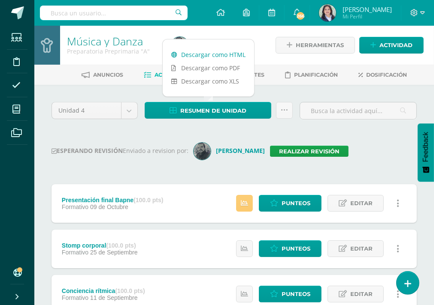
click at [227, 51] on link "Descargar como HTML" at bounding box center [208, 54] width 91 height 13
